Goal: Find specific page/section: Find specific page/section

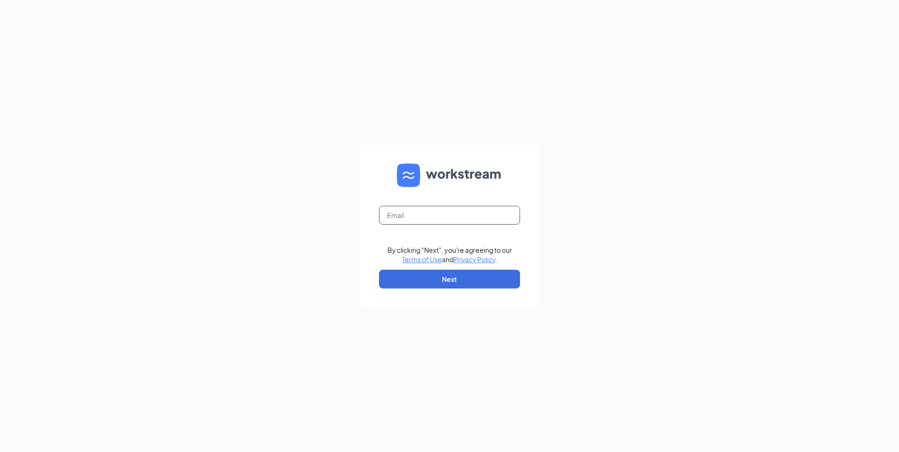
click at [449, 219] on input "text" at bounding box center [449, 215] width 141 height 19
type input "[EMAIL_ADDRESS][DOMAIN_NAME]"
click at [458, 283] on button "Next" at bounding box center [449, 279] width 141 height 19
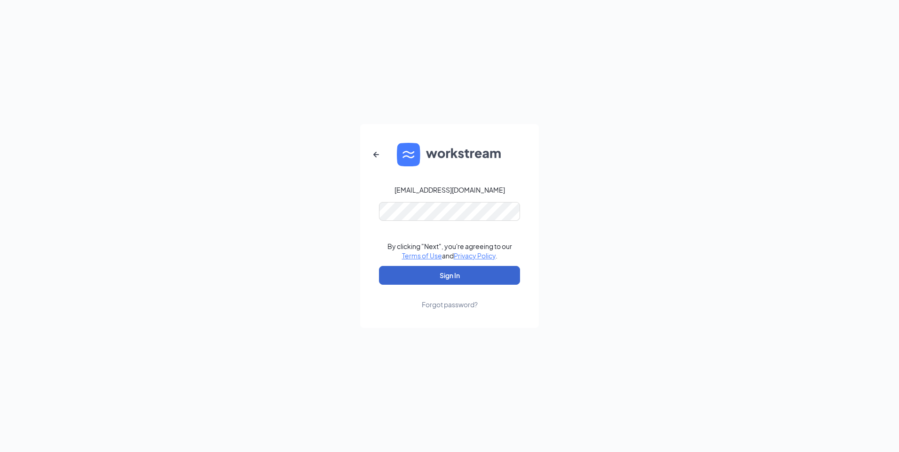
click at [466, 279] on button "Sign In" at bounding box center [449, 275] width 141 height 19
click at [451, 276] on button "Sign In" at bounding box center [449, 275] width 141 height 19
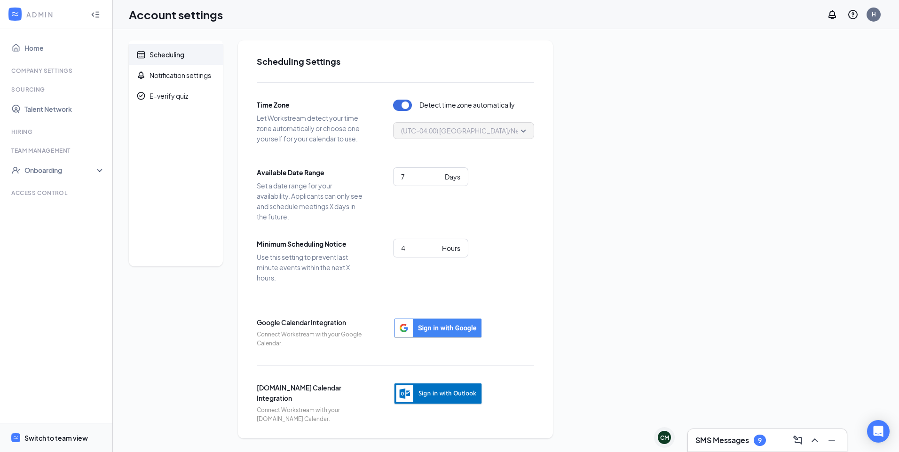
click at [35, 438] on div "Switch to team view" at bounding box center [55, 437] width 63 height 9
click at [39, 438] on div "ADMIN Home Company Settings Sourcing Talent Network Hiring Team Management Onbo…" at bounding box center [449, 226] width 899 height 452
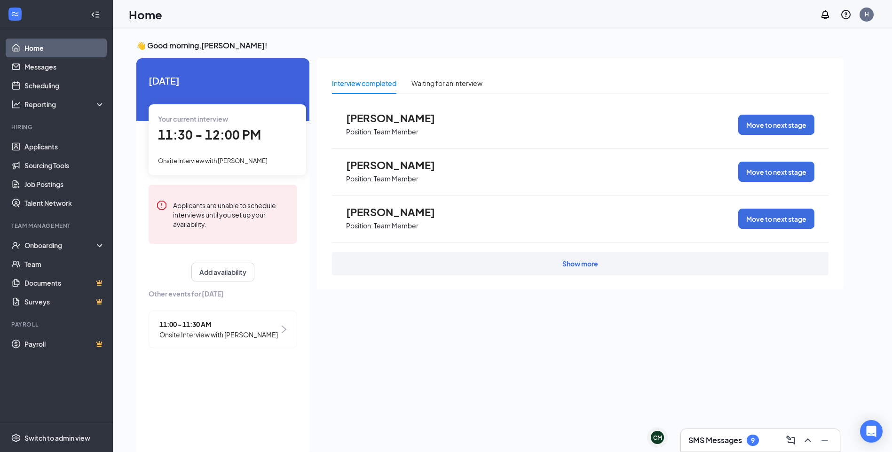
click at [57, 386] on ul "Home Messages Scheduling Reporting Hiring Applicants Sourcing Tools Job Posting…" at bounding box center [56, 226] width 112 height 394
click at [62, 145] on link "Applicants" at bounding box center [64, 146] width 80 height 19
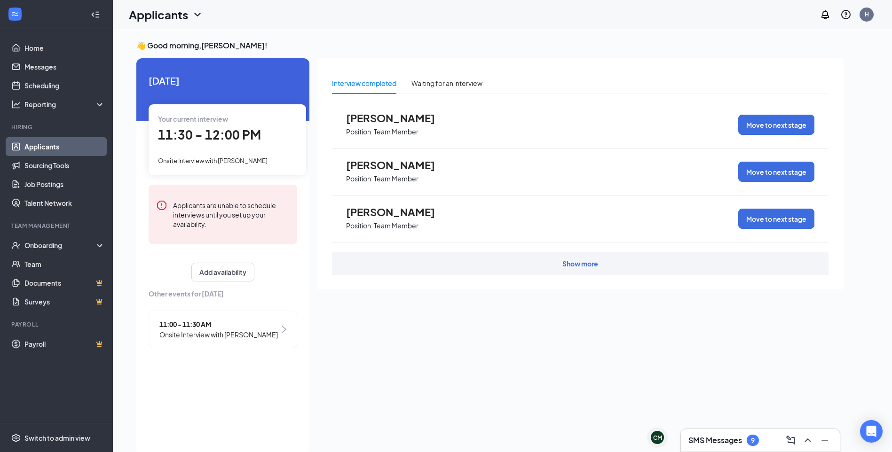
click at [62, 145] on link "Applicants" at bounding box center [64, 146] width 80 height 19
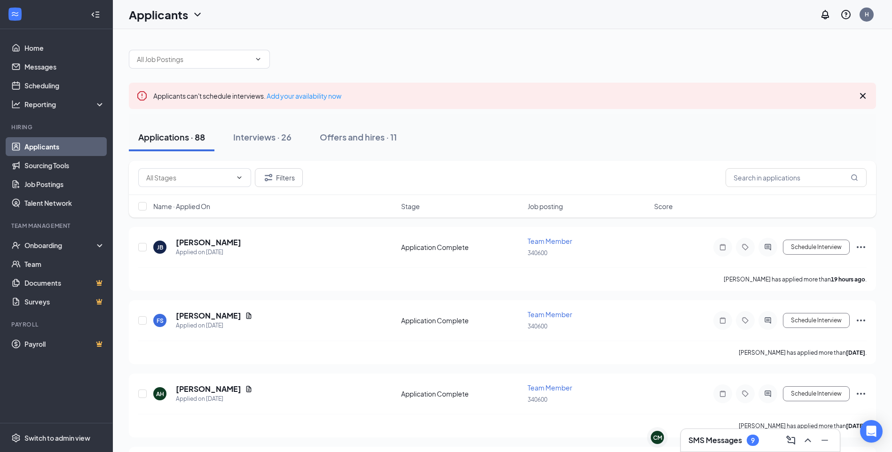
click at [31, 147] on link "Applicants" at bounding box center [64, 146] width 80 height 19
click at [30, 148] on link "Applicants" at bounding box center [64, 146] width 80 height 19
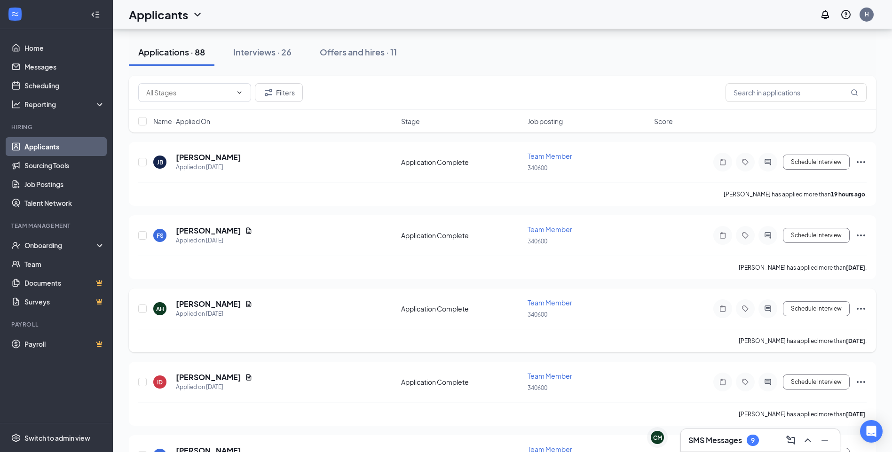
scroll to position [47, 0]
